Goal: Find specific page/section: Find specific page/section

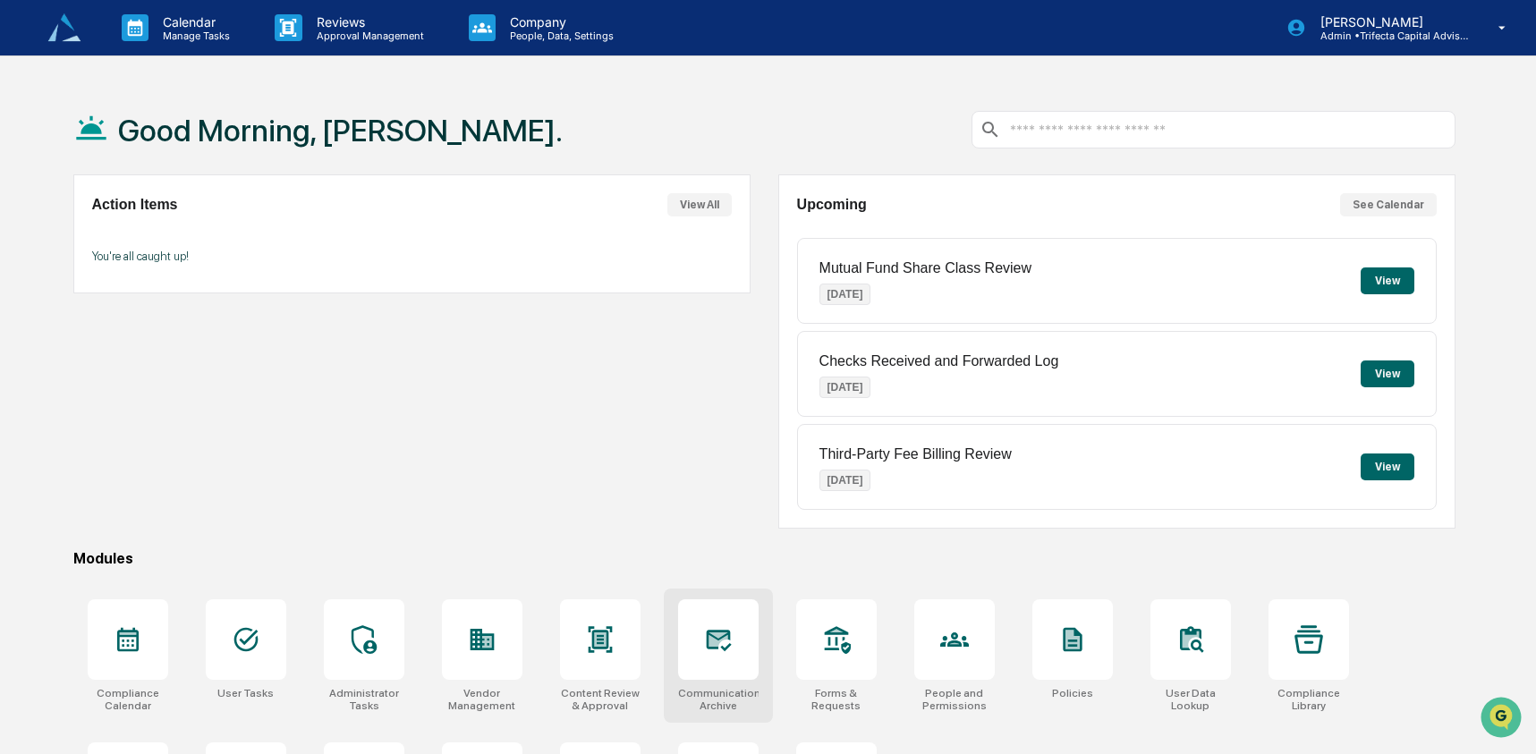
click at [716, 639] on icon at bounding box center [718, 640] width 25 height 21
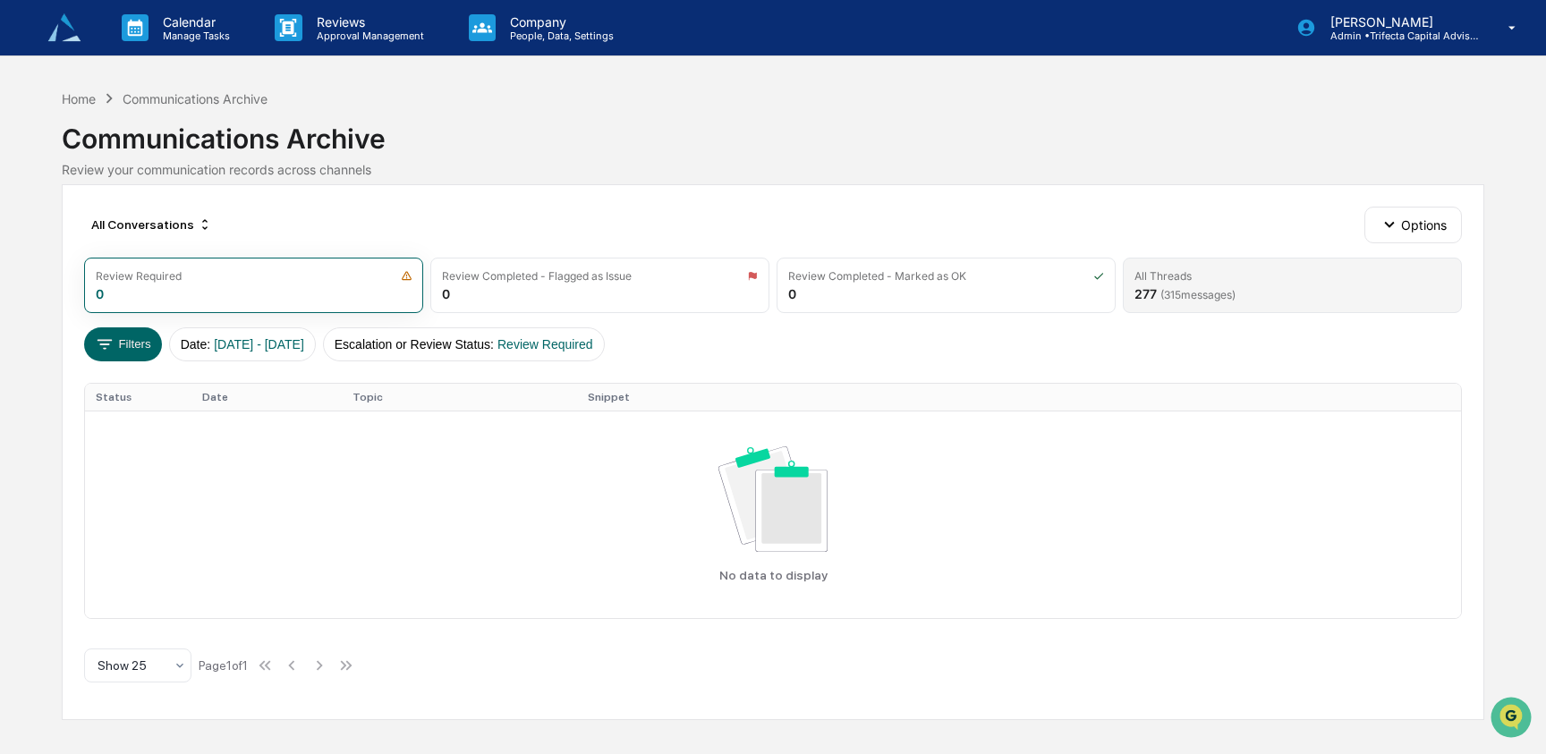
click at [1148, 284] on div "All Threads 277 ( 315 messages)" at bounding box center [1291, 285] width 339 height 55
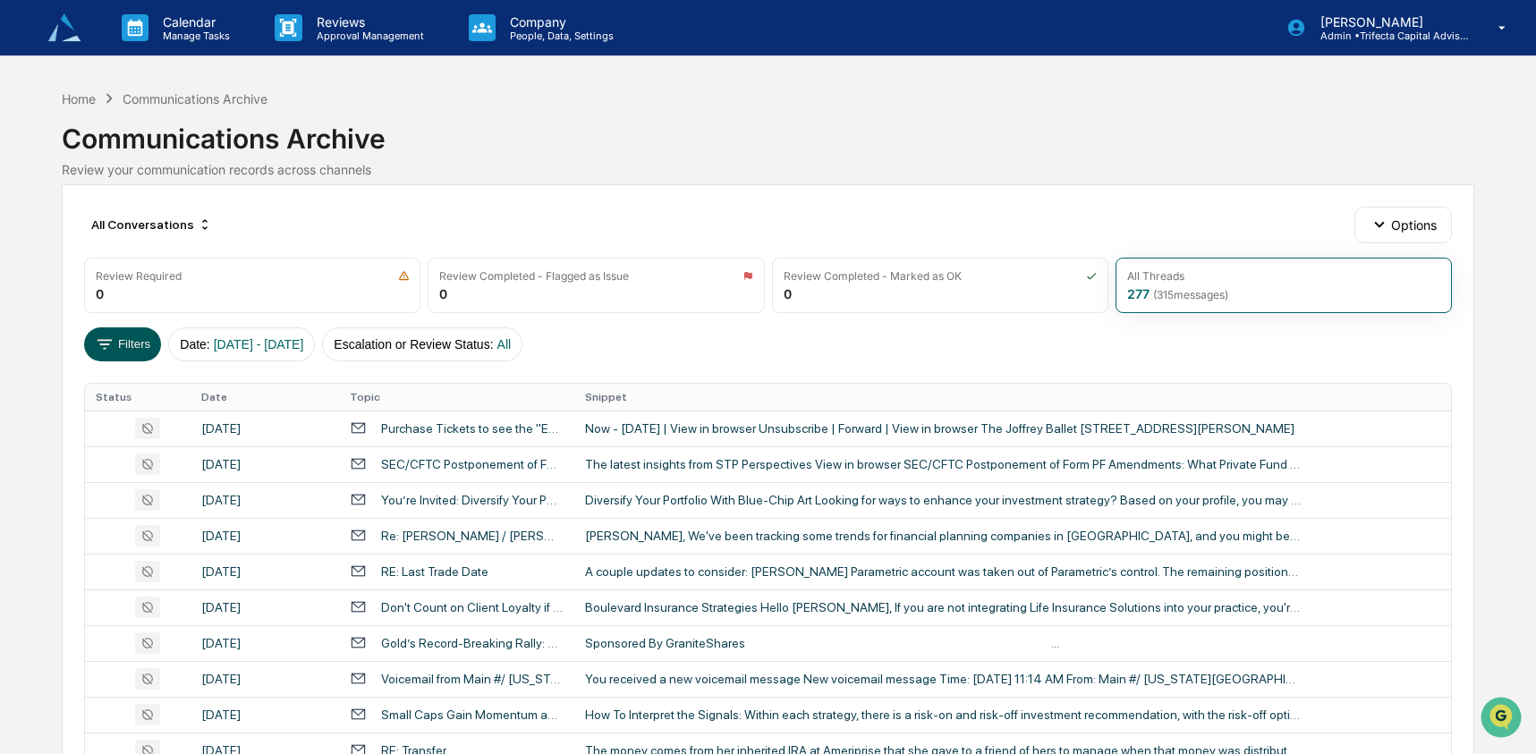
click at [114, 332] on button "Filters" at bounding box center [123, 344] width 78 height 34
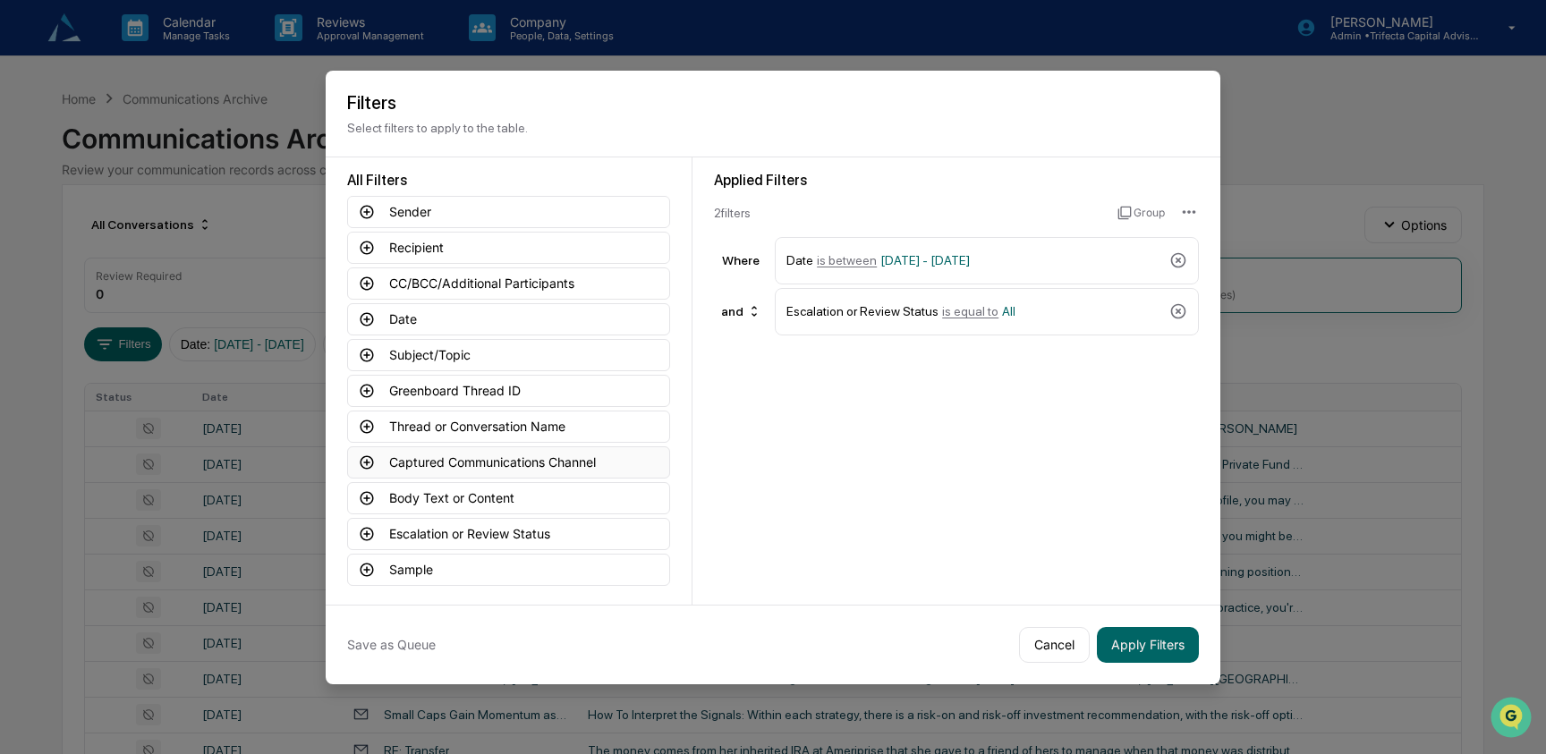
click at [434, 455] on button "Captured Communications Channel" at bounding box center [508, 462] width 323 height 32
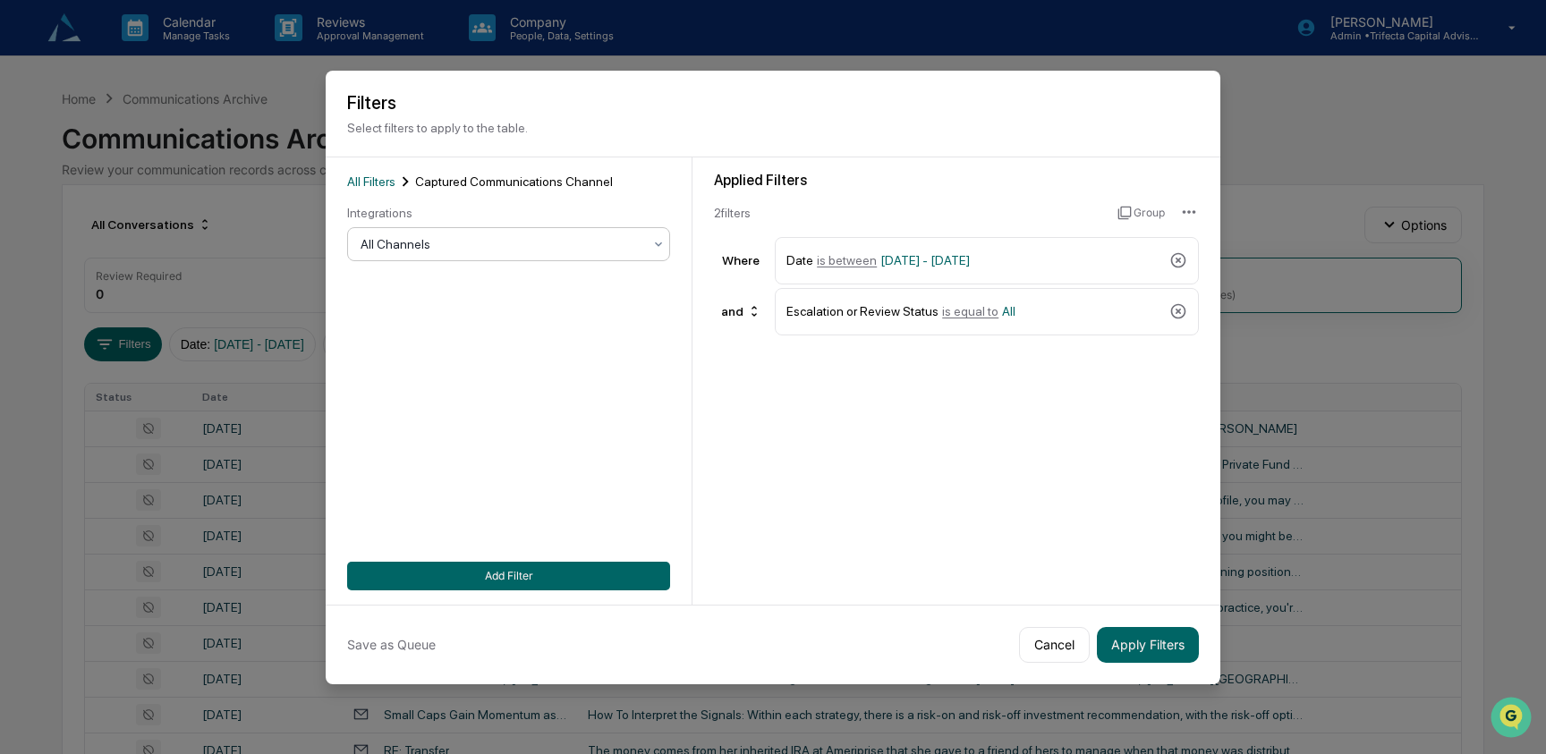
click at [433, 244] on div at bounding box center [501, 244] width 282 height 18
click at [808, 445] on div "Applied Filters 2 filter s Group Where Date is between 01/01/2024 - 12/31/2025 …" at bounding box center [956, 380] width 528 height 447
click at [1046, 652] on button "Cancel" at bounding box center [1054, 645] width 71 height 36
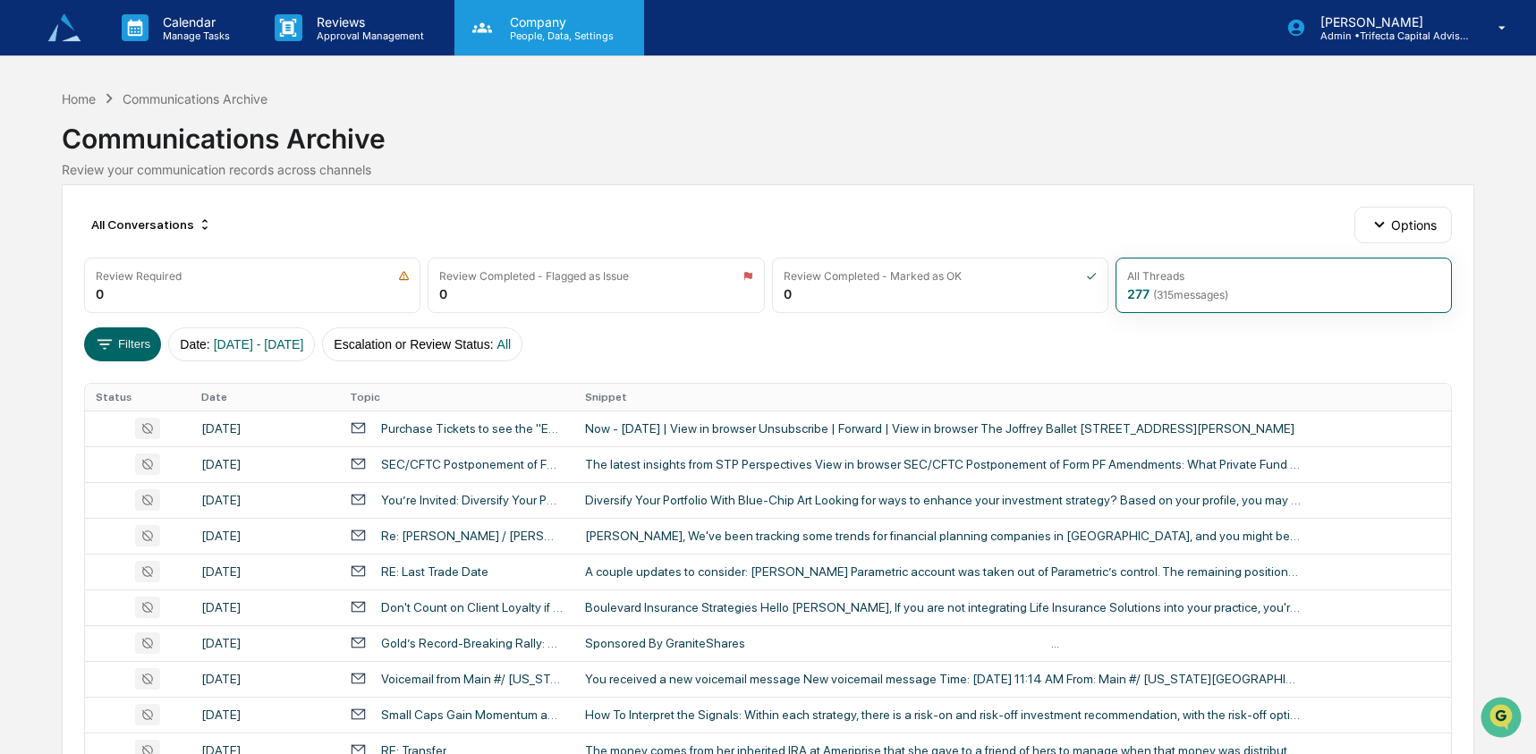
click at [530, 24] on p "Company" at bounding box center [559, 21] width 127 height 15
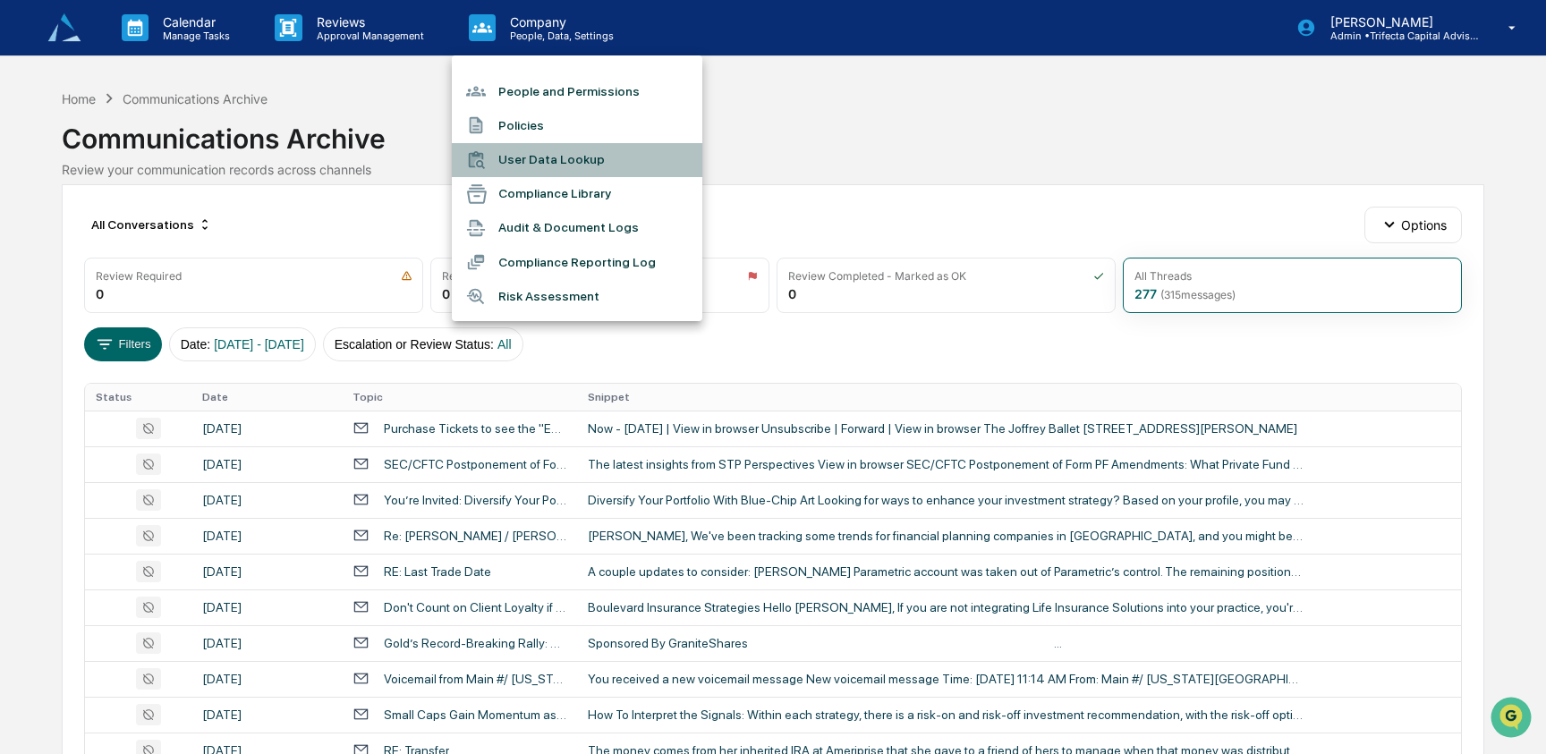
click at [594, 155] on li "User Data Lookup" at bounding box center [577, 160] width 250 height 34
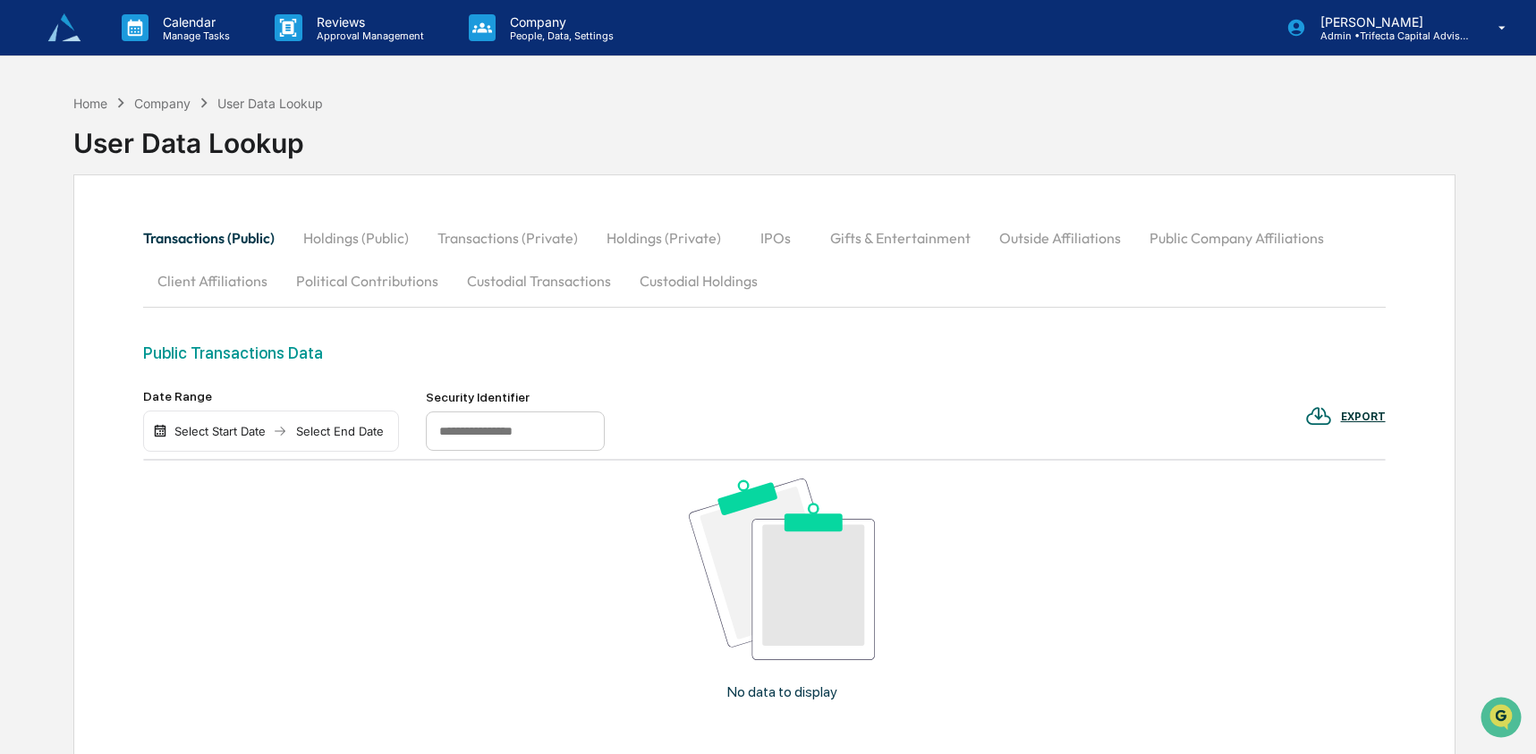
click at [576, 289] on button "Custodial Transactions" at bounding box center [539, 280] width 173 height 43
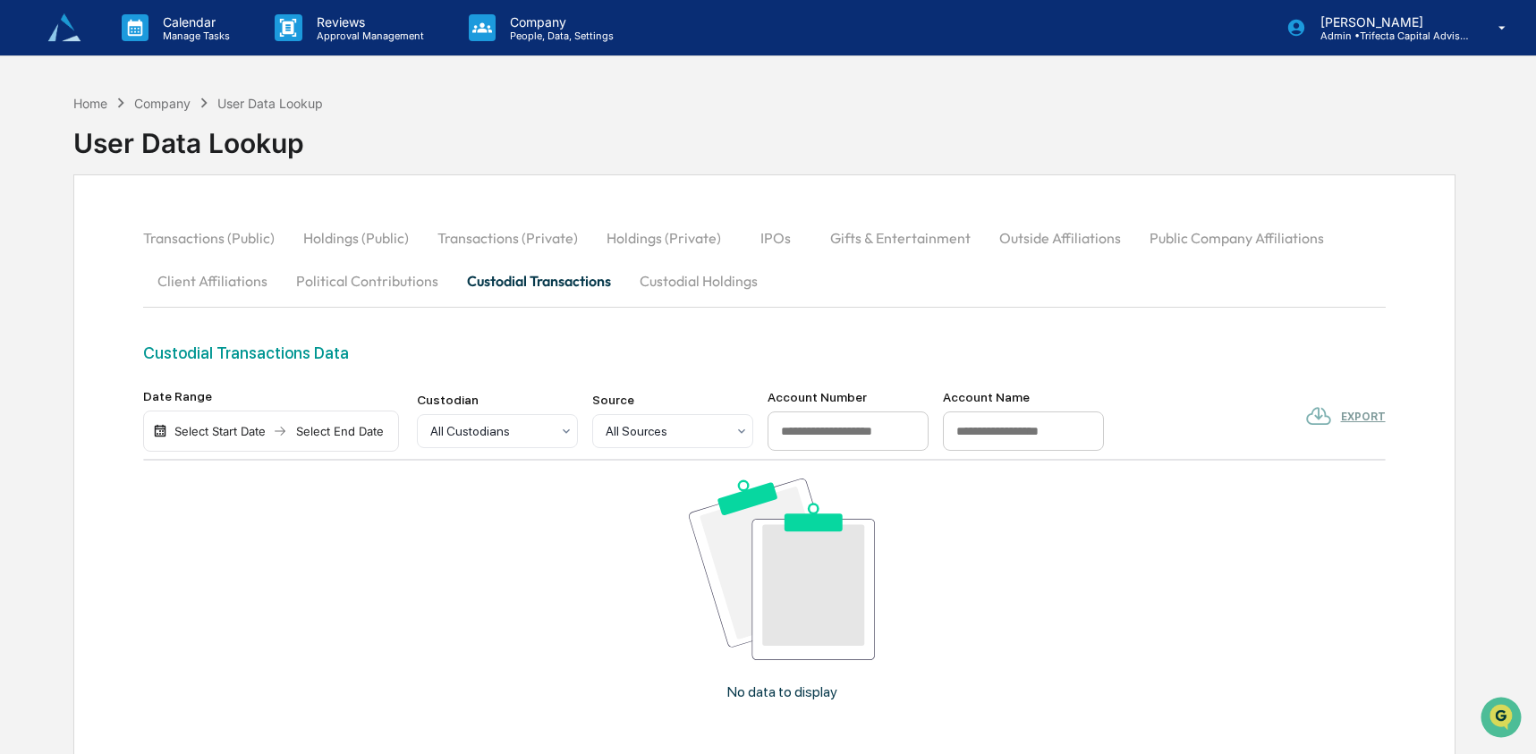
click at [234, 437] on div "Select Start Date" at bounding box center [220, 431] width 98 height 14
click at [249, 537] on button "1" at bounding box center [243, 541] width 32 height 32
click at [312, 435] on div "Select End Date" at bounding box center [317, 431] width 98 height 14
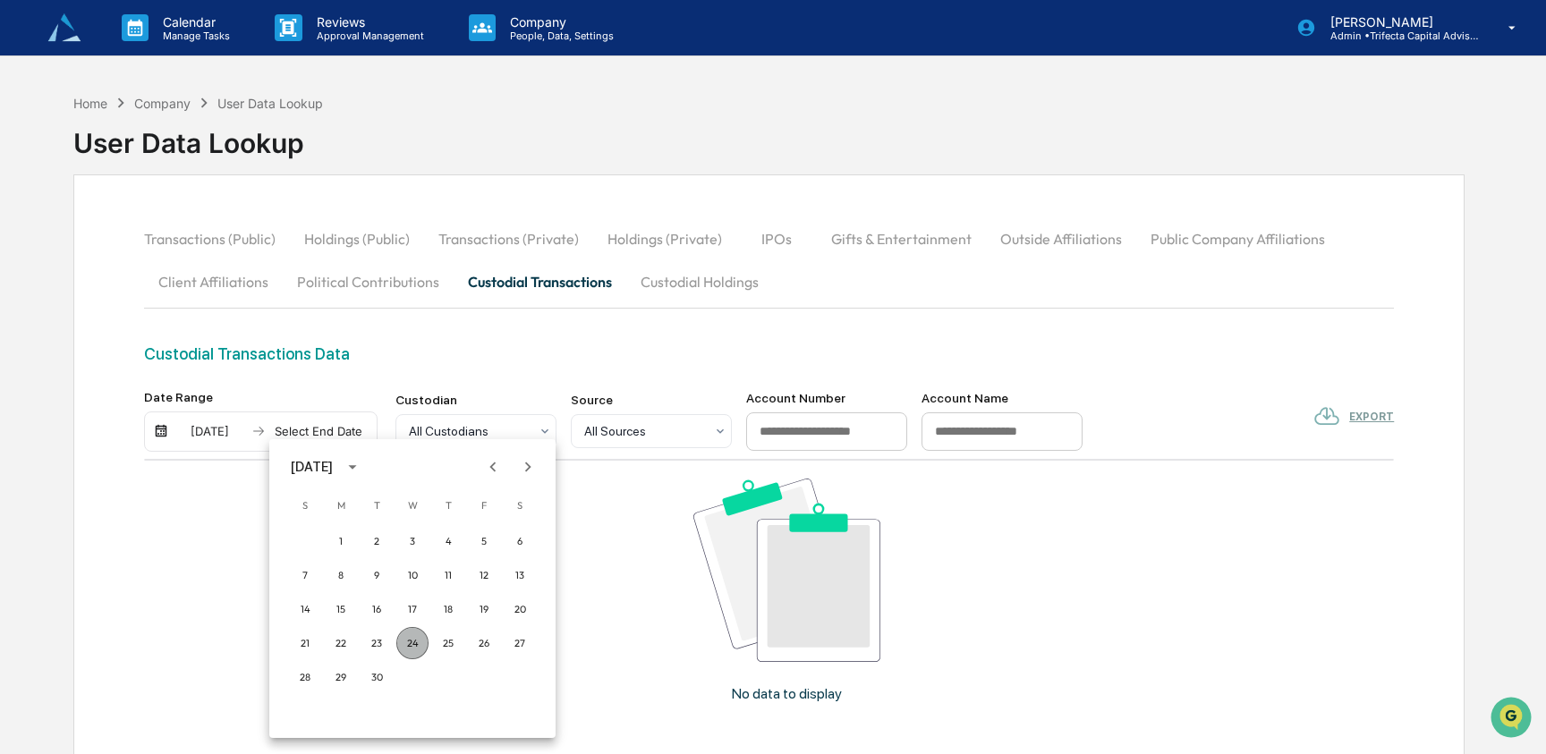
click at [411, 639] on button "24" at bounding box center [412, 643] width 32 height 32
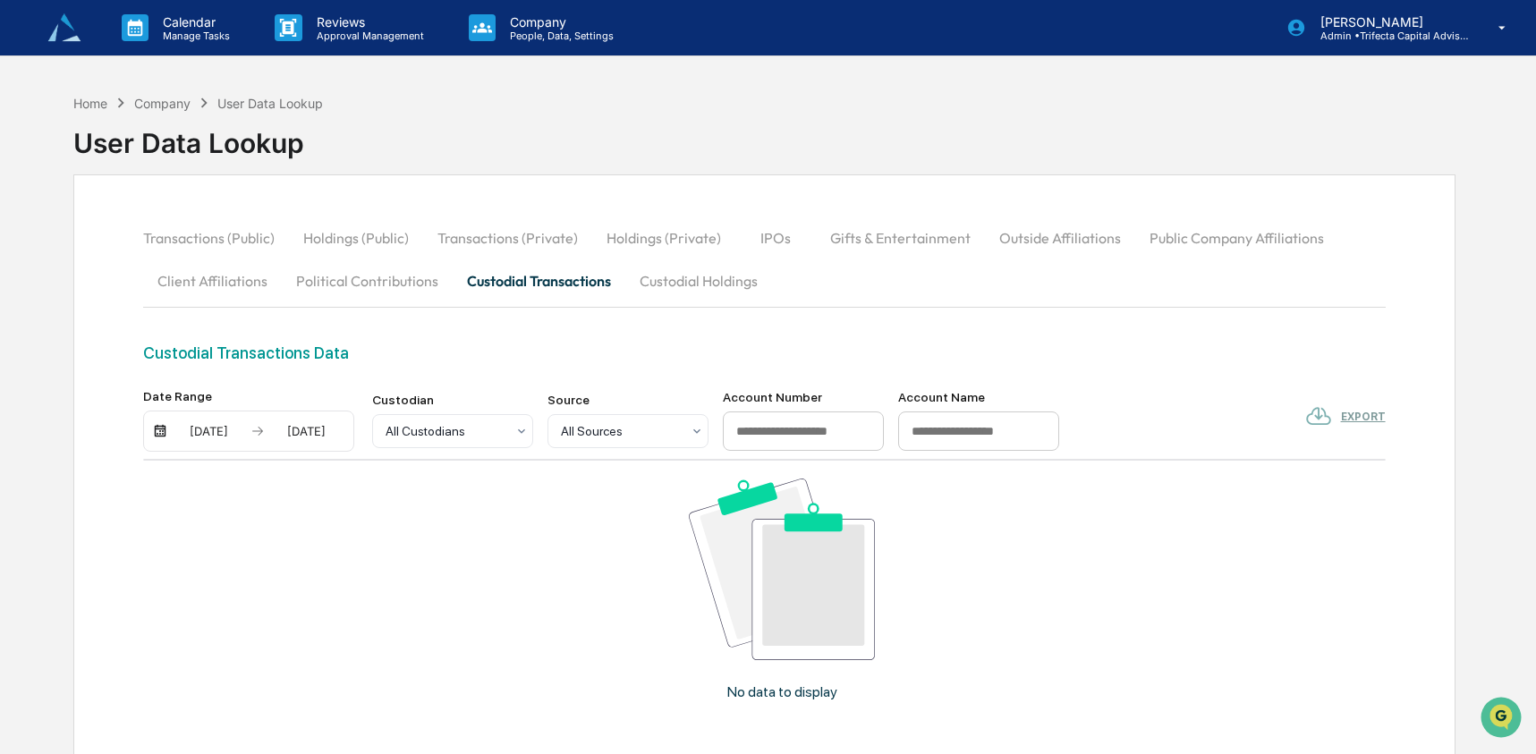
click at [697, 282] on button "Custodial Holdings" at bounding box center [698, 280] width 147 height 43
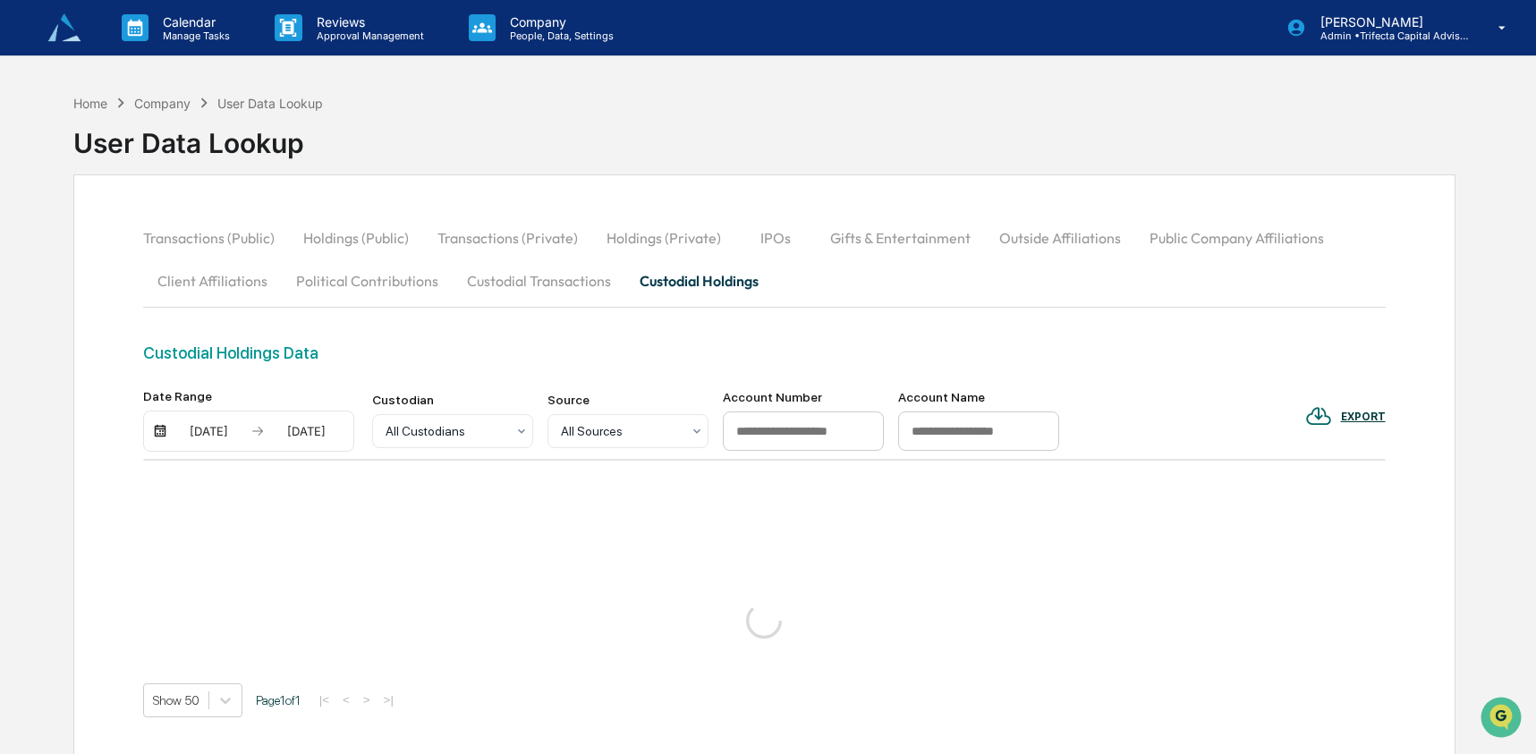
click at [224, 438] on div "09/23/2025" at bounding box center [209, 431] width 76 height 14
click at [249, 535] on button "1" at bounding box center [243, 541] width 32 height 32
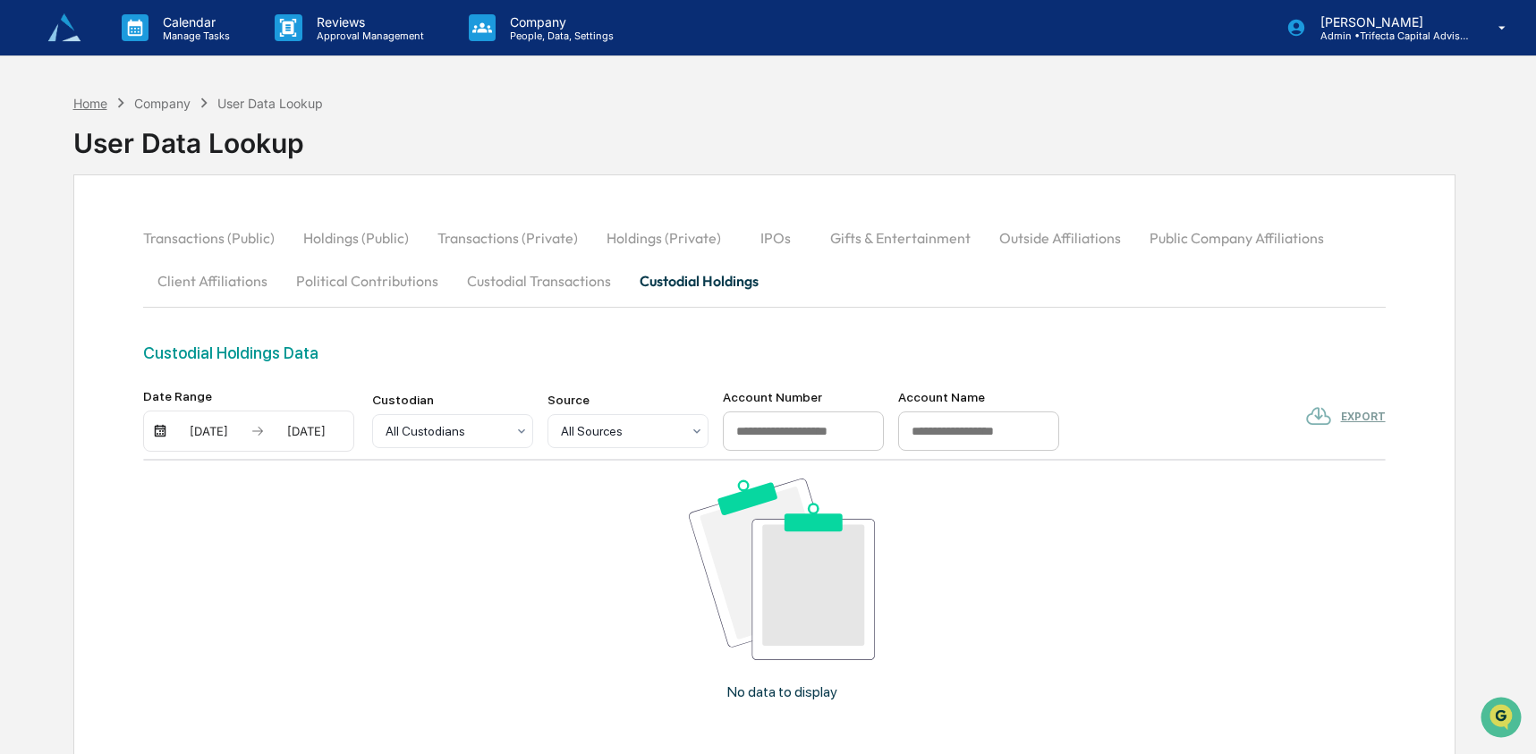
click at [107, 99] on div "Home" at bounding box center [90, 103] width 34 height 15
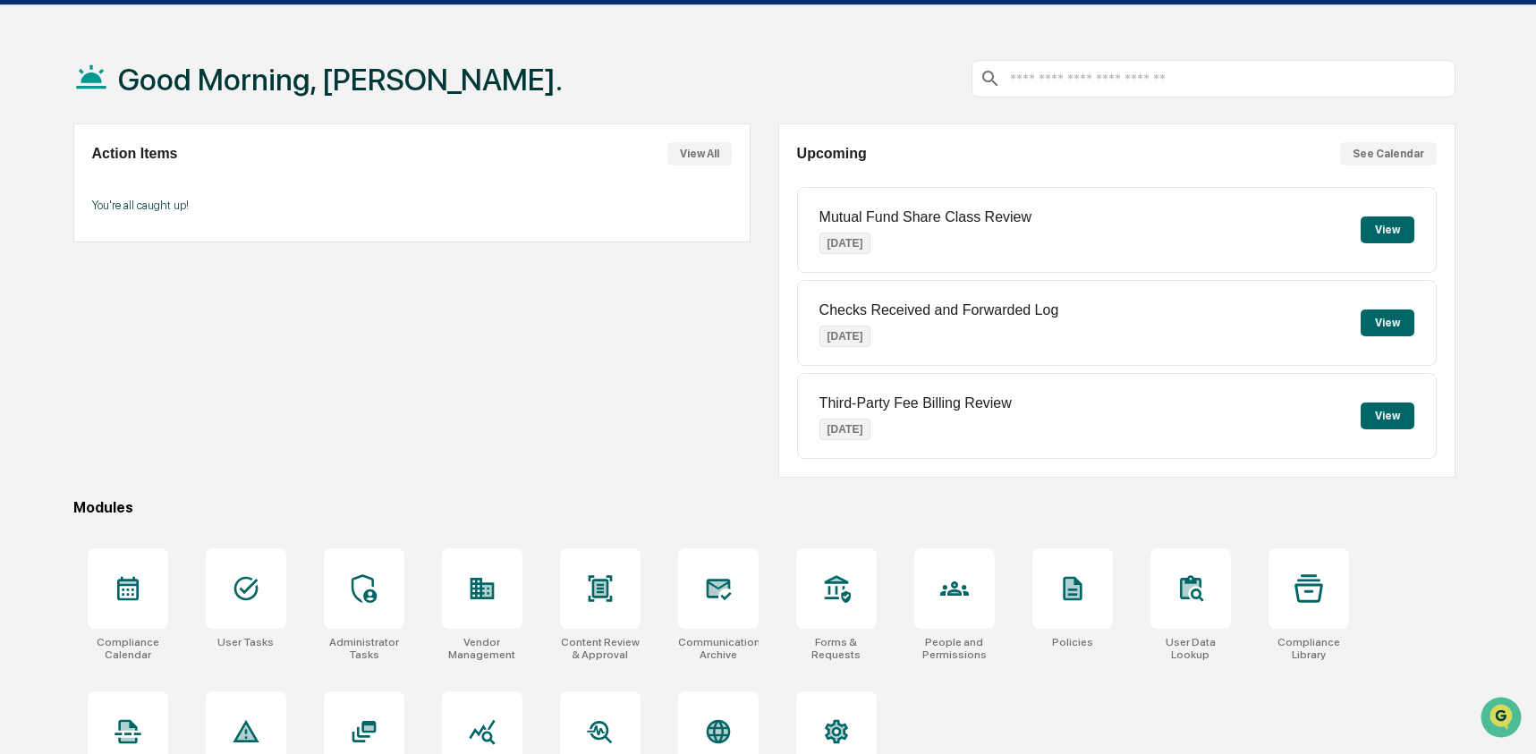
scroll to position [54, 0]
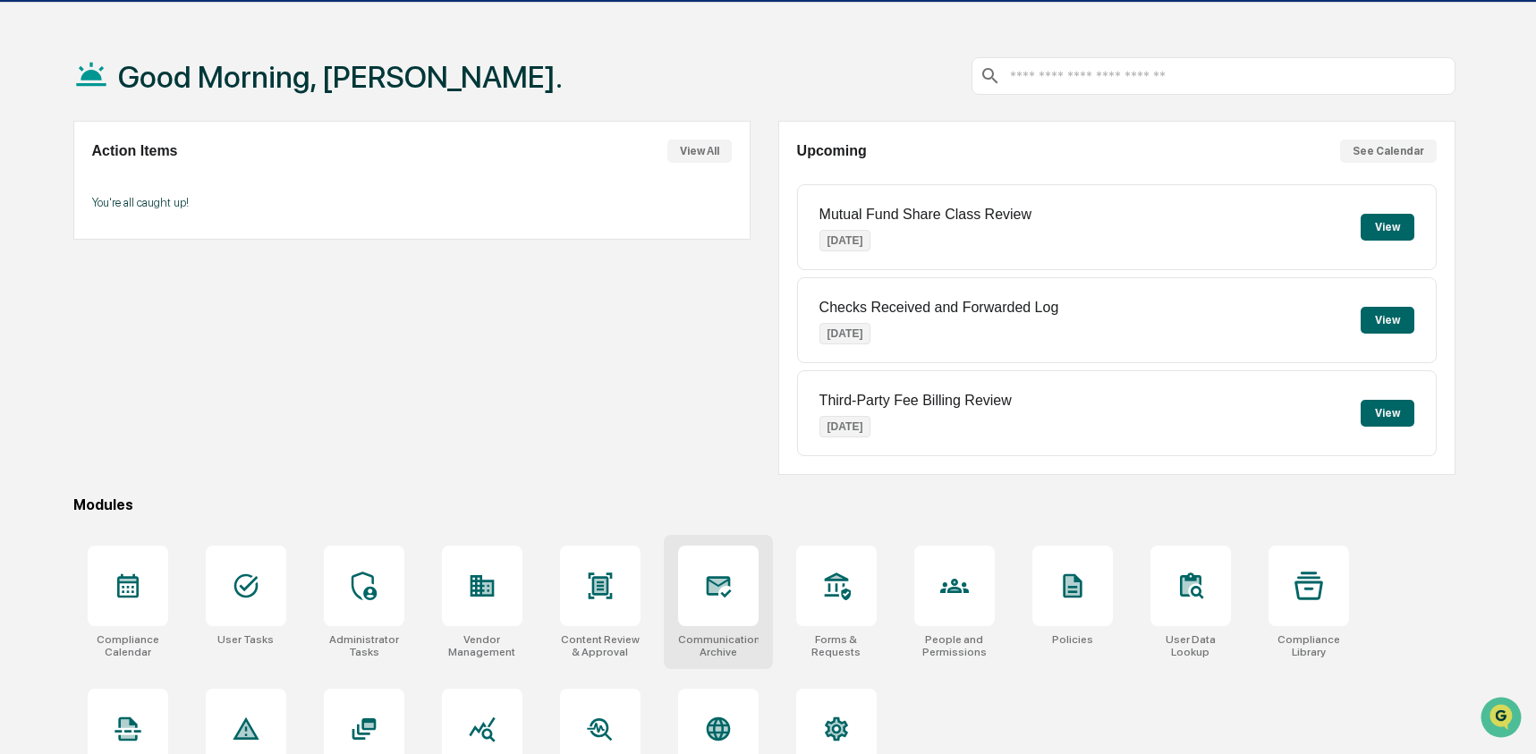
click at [724, 592] on icon at bounding box center [718, 586] width 29 height 29
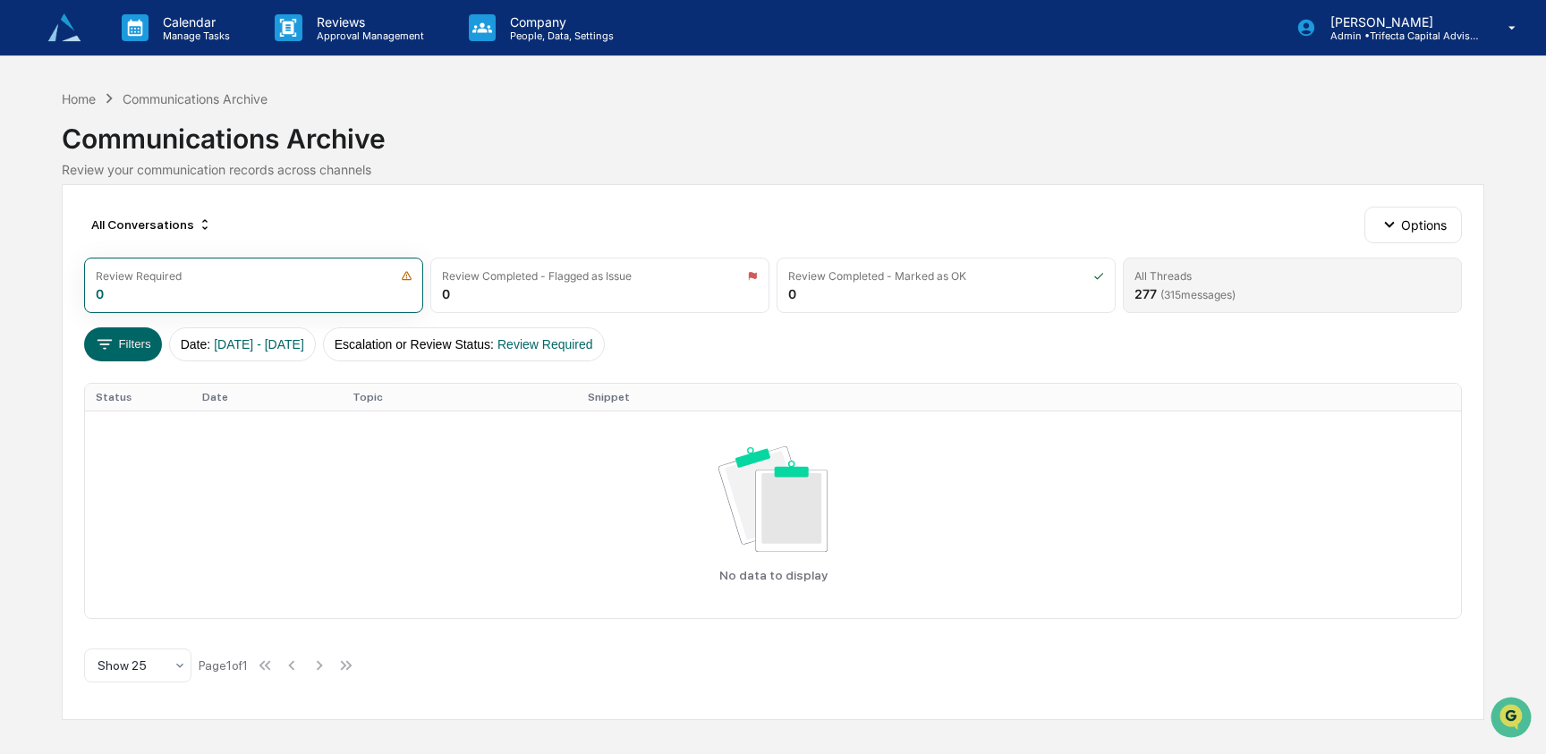
click at [1157, 290] on div "277 ( 315 messages)" at bounding box center [1184, 293] width 101 height 15
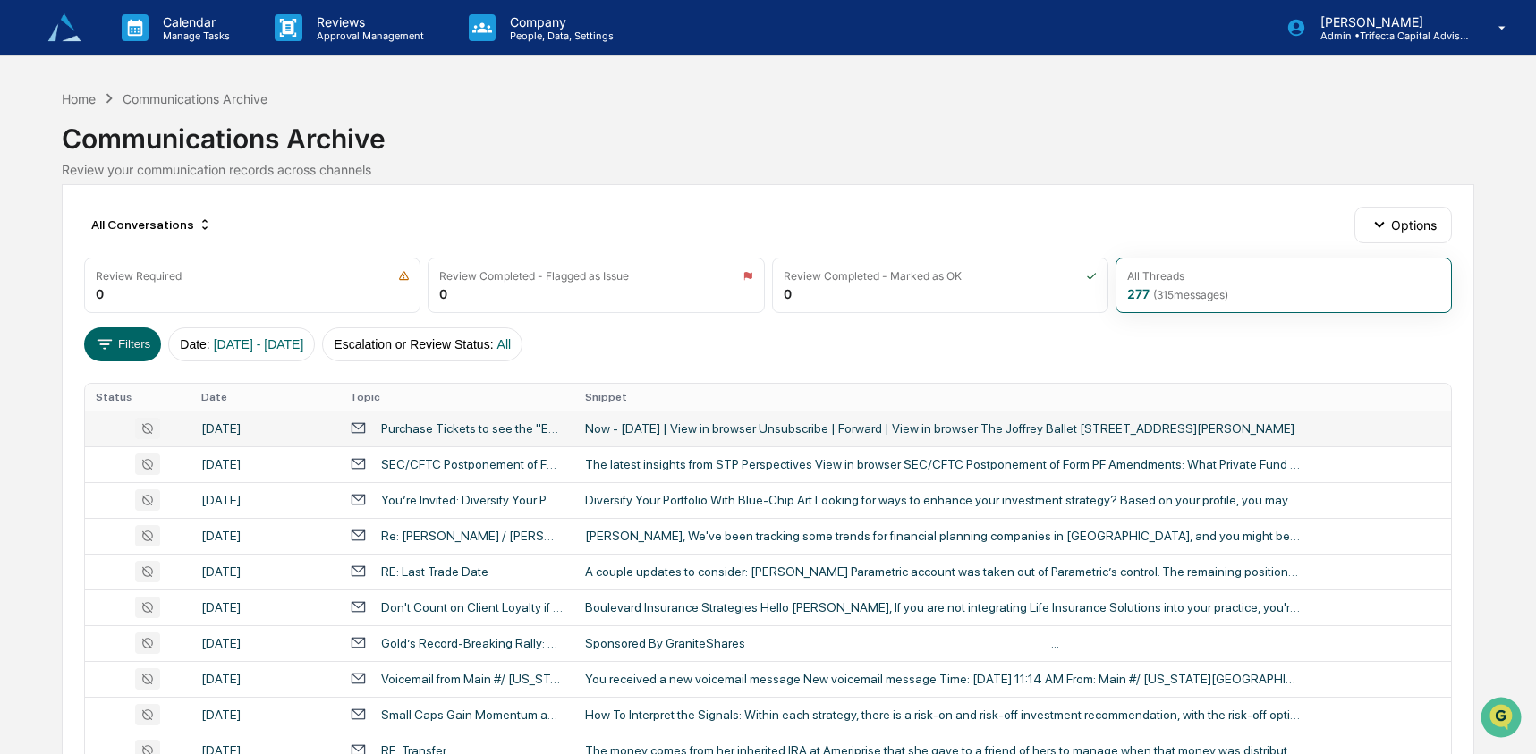
click at [436, 426] on div "Purchase Tickets to see the "Ever-Exquisite" [PERSON_NAME]" at bounding box center [472, 428] width 182 height 14
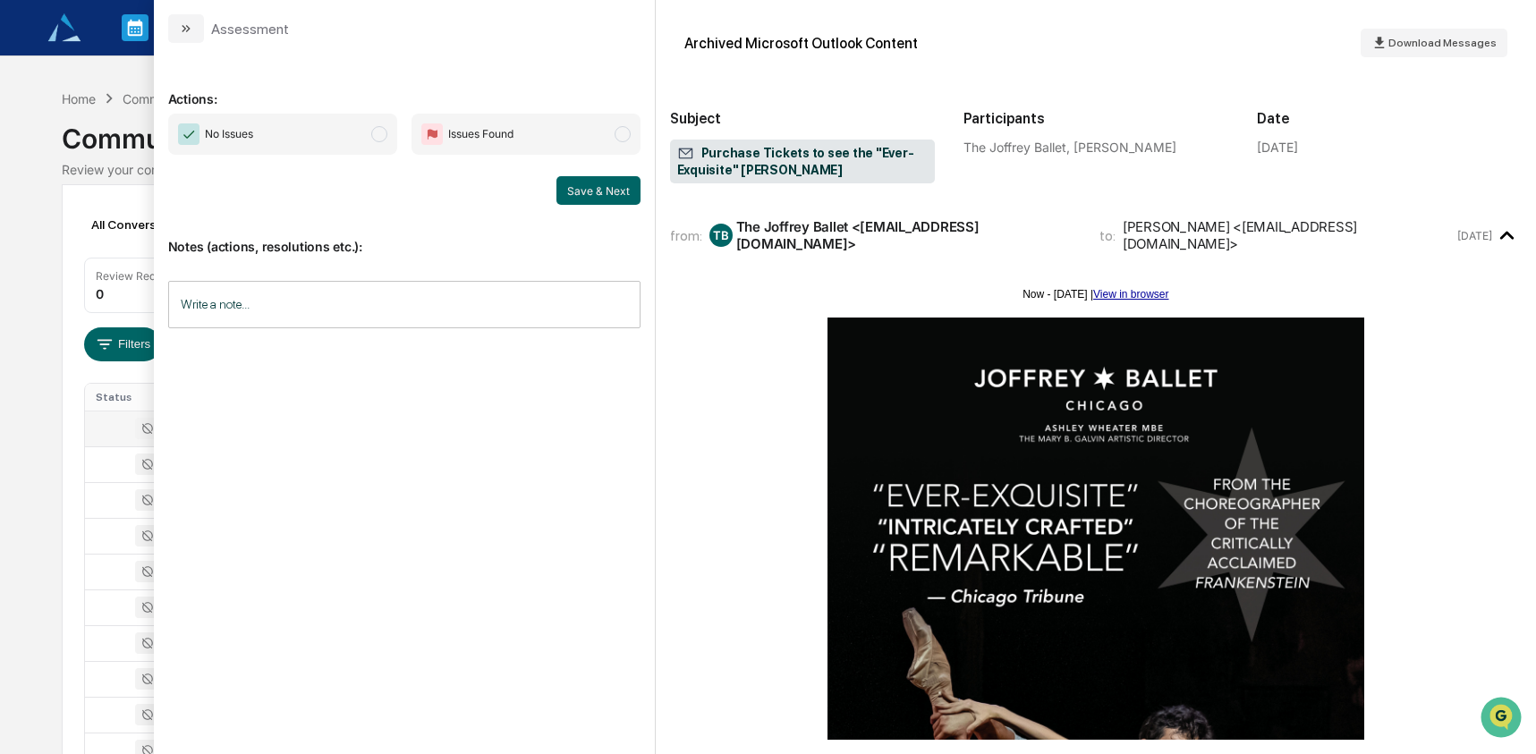
click at [88, 439] on td at bounding box center [138, 429] width 106 height 36
click at [52, 445] on div "Calendar Manage Tasks Reviews Approval Management Company People, Data, Setting…" at bounding box center [768, 703] width 1536 height 1407
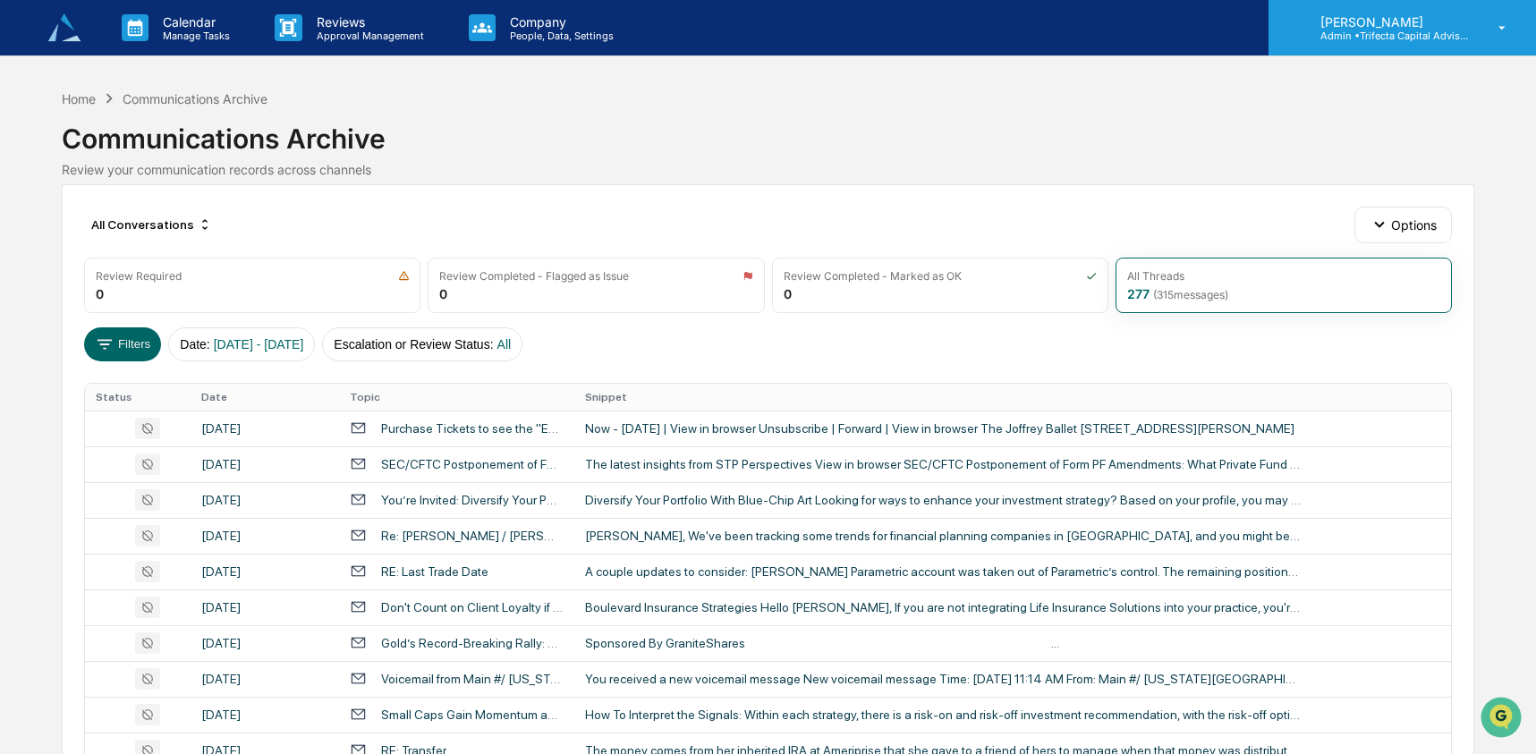
click at [1438, 31] on p "Admin • Trifecta Capital Advisors" at bounding box center [1389, 36] width 166 height 13
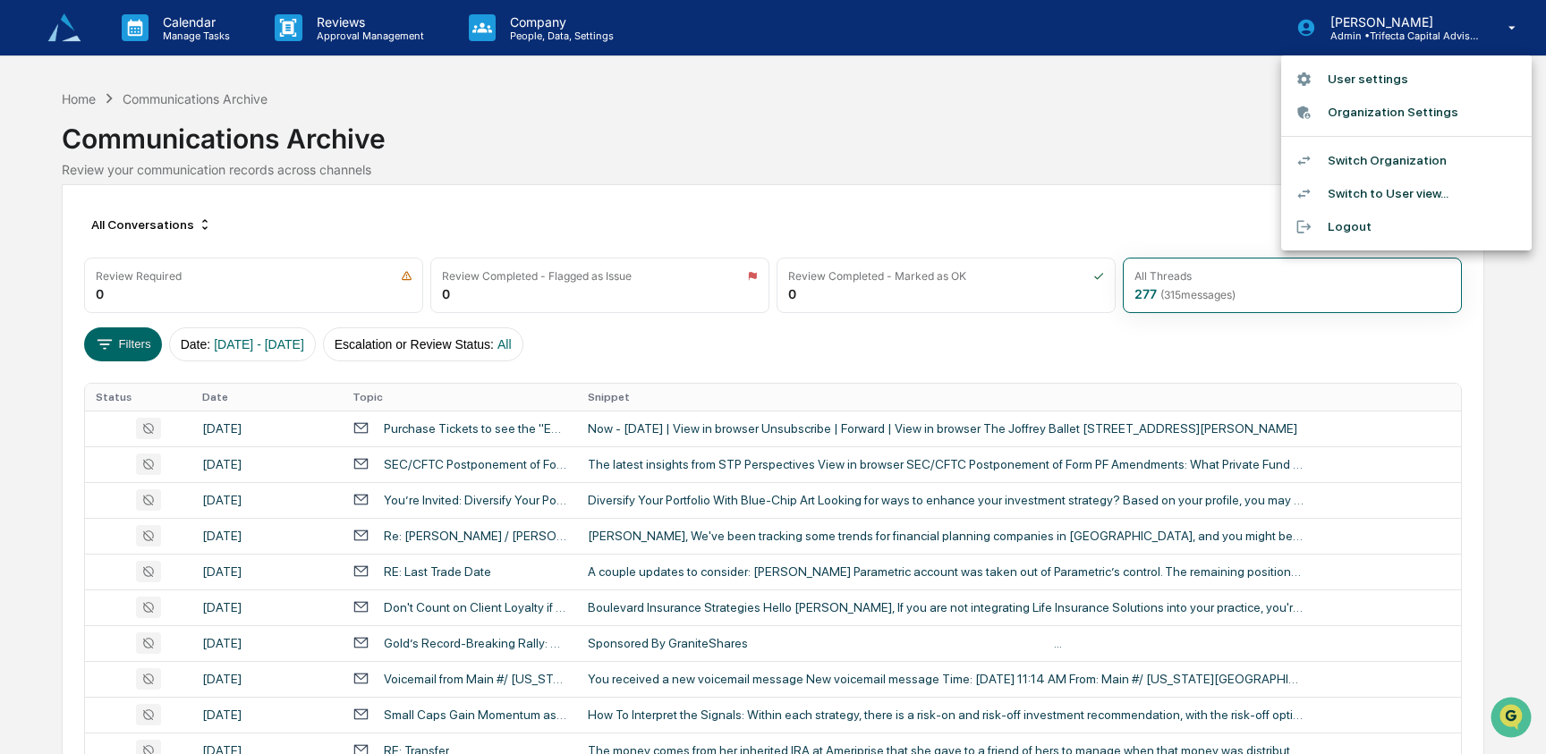
click at [1424, 158] on li "Switch Organization" at bounding box center [1406, 160] width 250 height 33
